Goal: Task Accomplishment & Management: Use online tool/utility

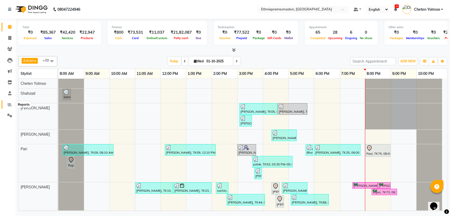
click at [8, 105] on icon at bounding box center [10, 104] width 4 height 4
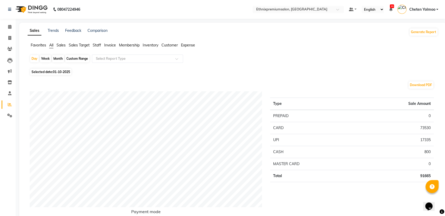
click at [98, 44] on span "Staff" at bounding box center [97, 45] width 8 height 5
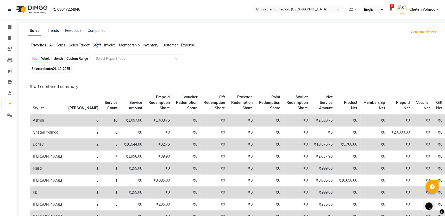
click at [116, 61] on div "Select Report Type" at bounding box center [137, 58] width 91 height 8
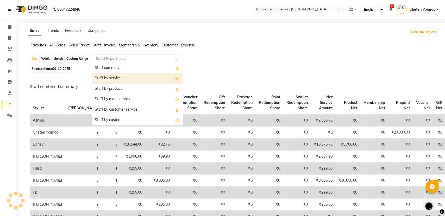
click at [126, 77] on div "Staff by service" at bounding box center [137, 78] width 91 height 10
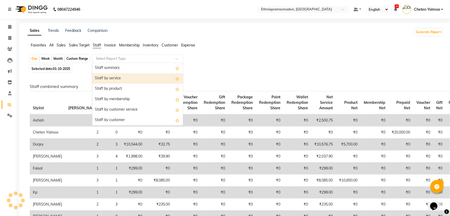
select select "full_report"
select select "csv"
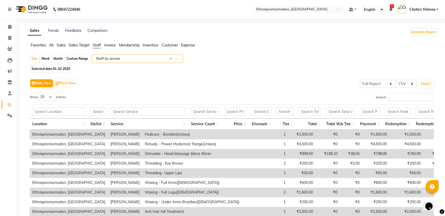
scroll to position [33, 0]
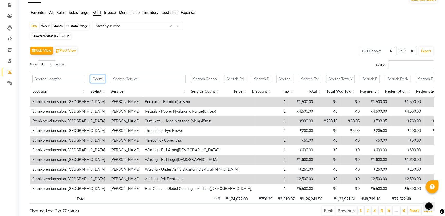
click at [100, 78] on input "text" at bounding box center [97, 79] width 15 height 8
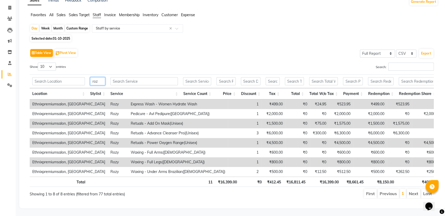
type input "roz"
drag, startPoint x: 320, startPoint y: 184, endPoint x: 336, endPoint y: 184, distance: 15.9
click at [336, 184] on th "₹16,399.00" at bounding box center [324, 181] width 33 height 10
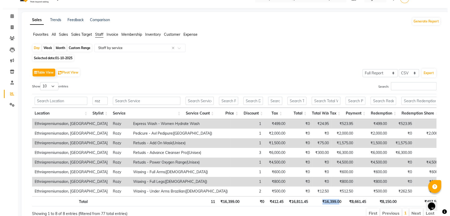
scroll to position [0, 0]
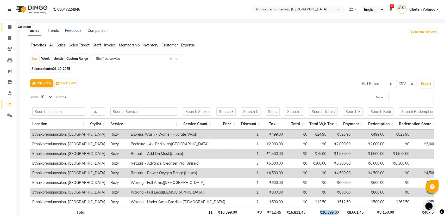
click at [10, 26] on icon at bounding box center [9, 27] width 3 height 4
